Goal: Use online tool/utility: Use online tool/utility

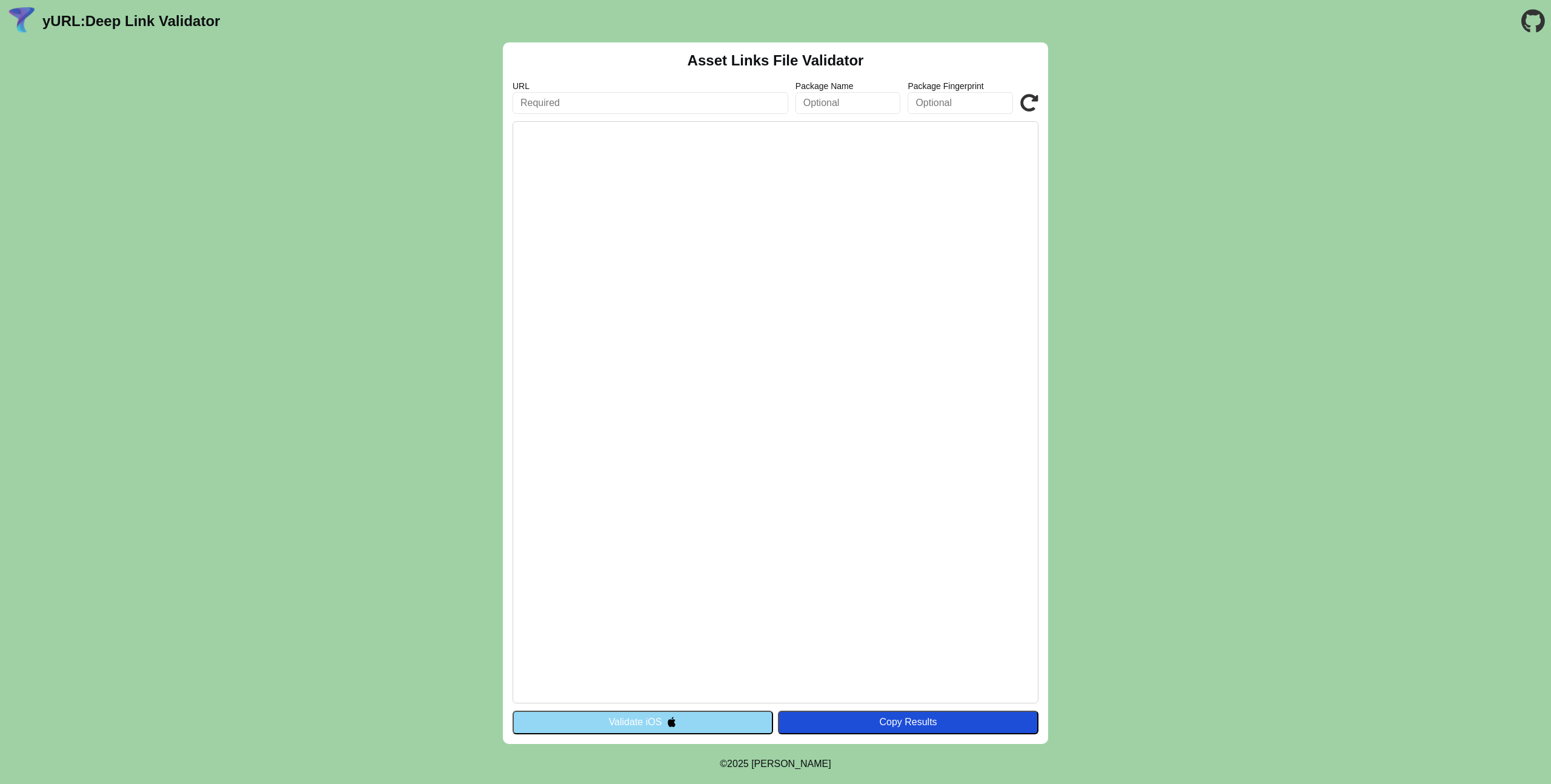
click at [688, 106] on input "text" at bounding box center [650, 103] width 275 height 22
type input "[URL][DOMAIN_NAME]"
click button "Validate" at bounding box center [0, 0] width 0 height 0
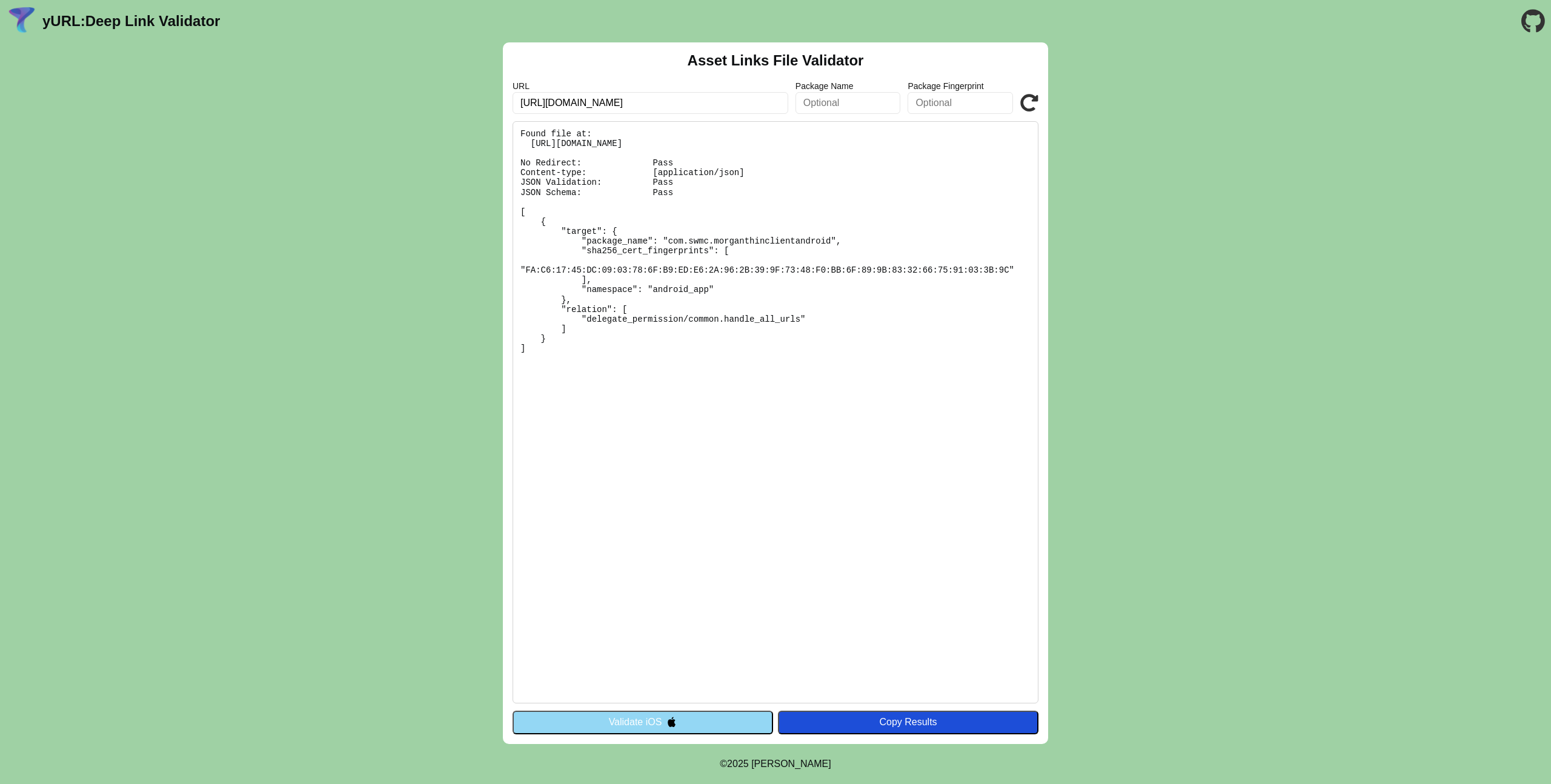
click at [789, 268] on pre "Found file at: https://swmc.com/.well-known/assetlinks.json No Redirect: Pass C…" at bounding box center [776, 412] width 526 height 582
click at [789, 270] on pre "Found file at: https://swmc.com/.well-known/assetlinks.json No Redirect: Pass C…" at bounding box center [776, 412] width 526 height 582
click at [788, 273] on pre "Found file at: https://swmc.com/.well-known/assetlinks.json No Redirect: Pass C…" at bounding box center [776, 412] width 526 height 582
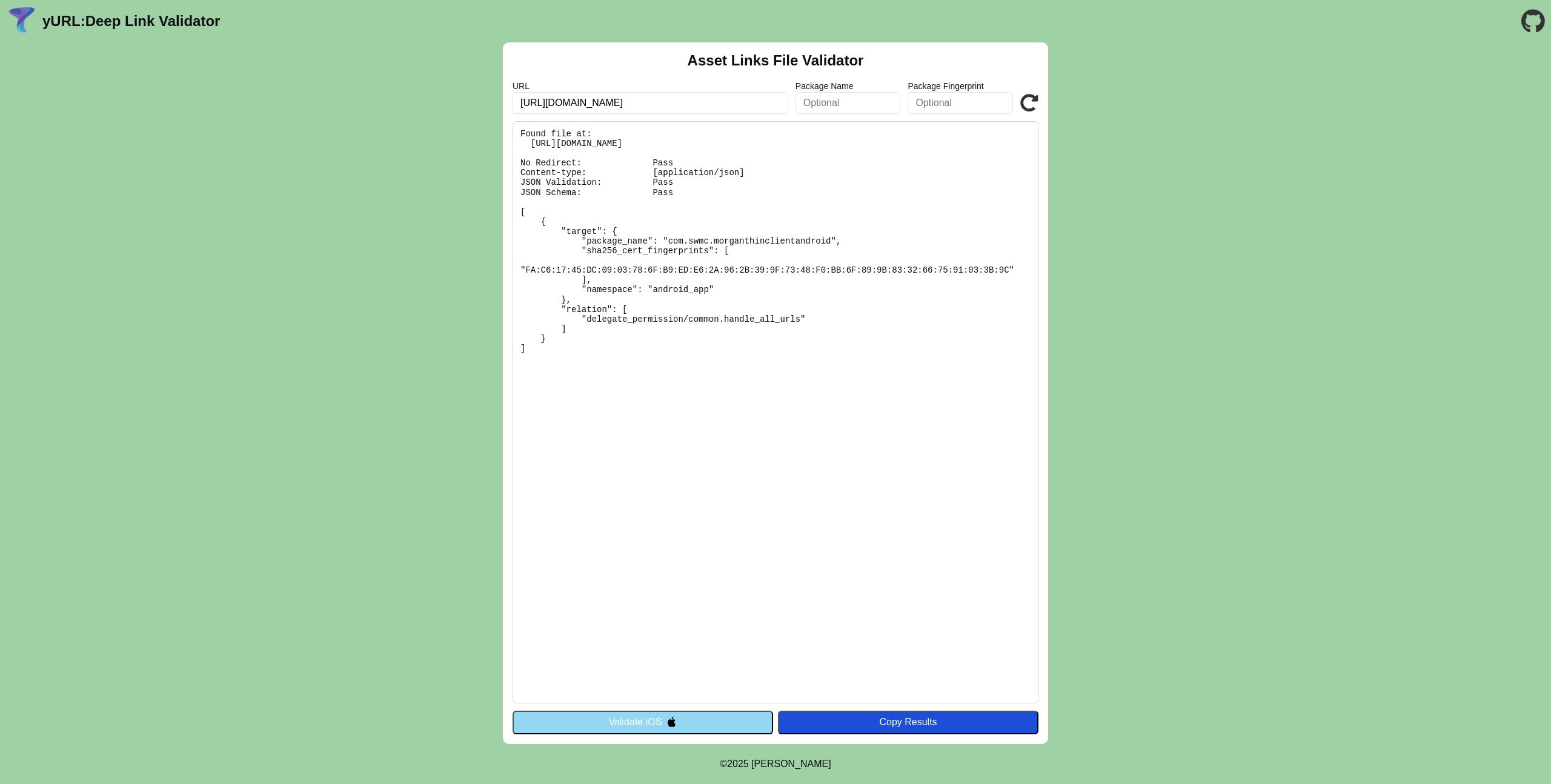
click at [788, 273] on pre "Found file at: https://swmc.com/.well-known/assetlinks.json No Redirect: Pass C…" at bounding box center [776, 412] width 526 height 582
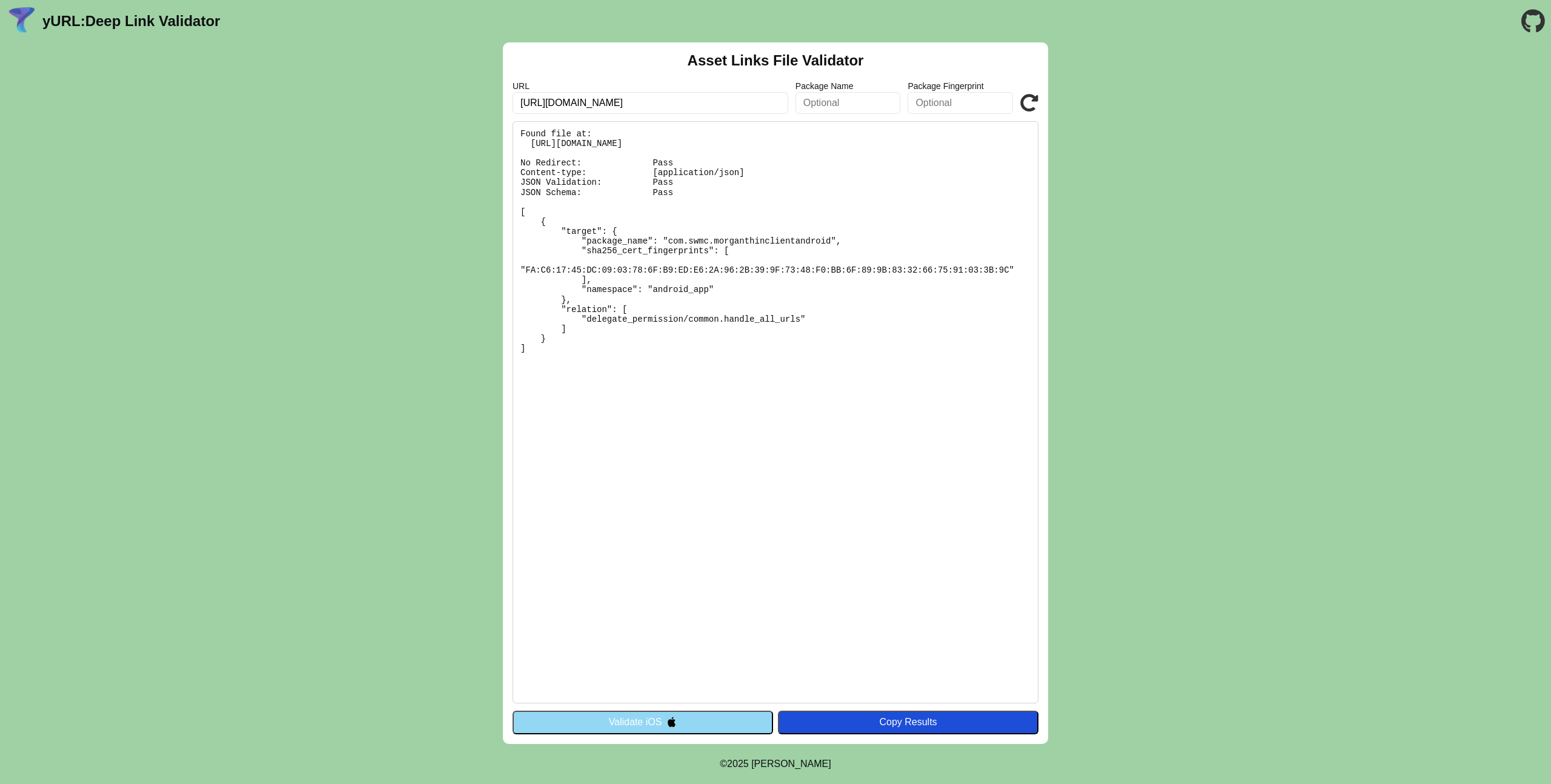
click at [560, 103] on input "[URL][DOMAIN_NAME]" at bounding box center [650, 103] width 275 height 22
drag, startPoint x: 560, startPoint y: 103, endPoint x: 720, endPoint y: 103, distance: 160.0
click at [720, 103] on input "[URL][DOMAIN_NAME]" at bounding box center [650, 103] width 275 height 22
type input "https://angelai-eb-staging.swmc.com/"
click button "Validate" at bounding box center [0, 0] width 0 height 0
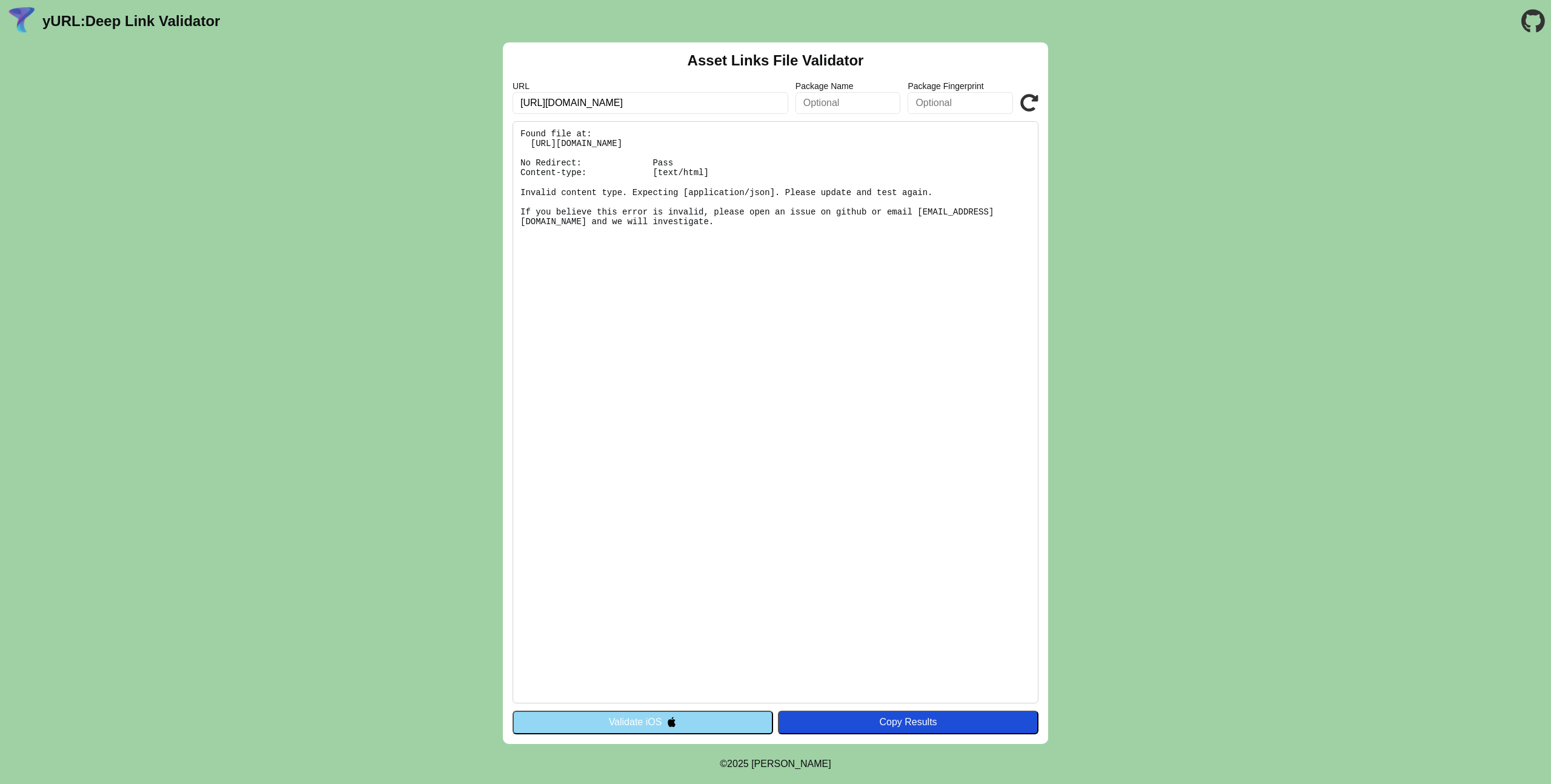
click at [546, 147] on pre "Found file at: https://angelai-eb-staging.swmc.com/.well-known/assetlinks.json …" at bounding box center [776, 412] width 526 height 582
drag, startPoint x: 546, startPoint y: 147, endPoint x: 836, endPoint y: 149, distance: 290.0
click at [836, 149] on pre "Found file at: https://angelai-eb-staging.swmc.com/.well-known/assetlinks.json …" at bounding box center [776, 412] width 526 height 582
click at [839, 145] on pre "Found file at: https://angelai-eb-staging.swmc.com/.well-known/assetlinks.json …" at bounding box center [776, 412] width 526 height 582
drag, startPoint x: 839, startPoint y: 145, endPoint x: 543, endPoint y: 145, distance: 296.0
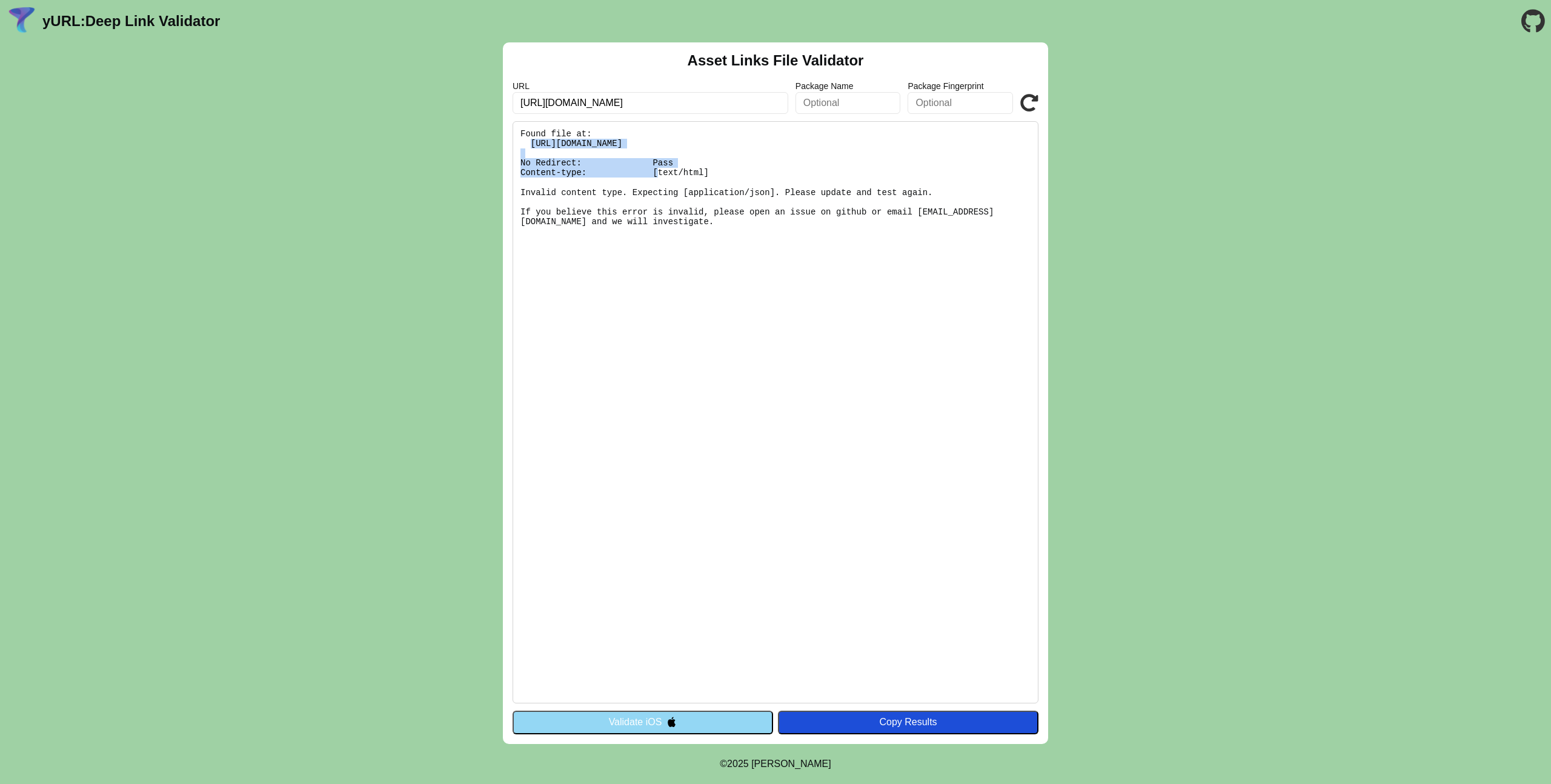
click at [543, 145] on pre "Found file at: https://angelai-eb-staging.swmc.com/.well-known/assetlinks.json …" at bounding box center [776, 412] width 526 height 582
